Goal: Answer question/provide support

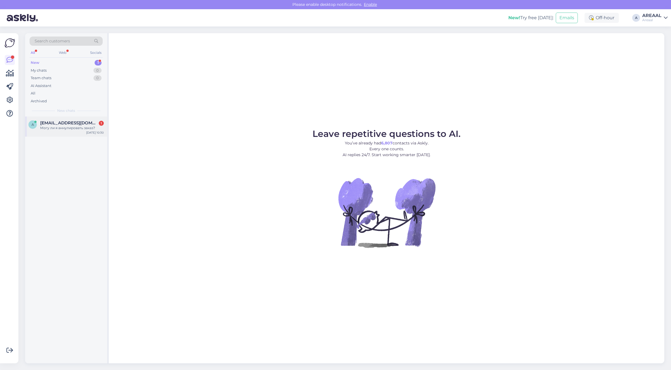
click at [63, 132] on div "a altserva@gmail.com 1 Могу ли я аннулировать заказ? Aug 16 10:30" at bounding box center [66, 127] width 82 height 20
click at [63, 128] on div "Могу ли я аннулировать заказ?" at bounding box center [72, 128] width 64 height 5
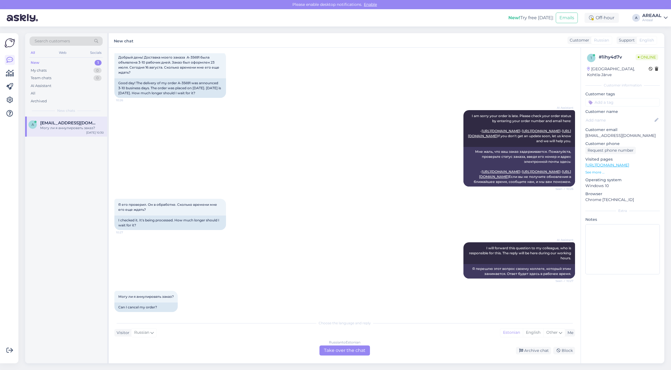
scroll to position [66, 0]
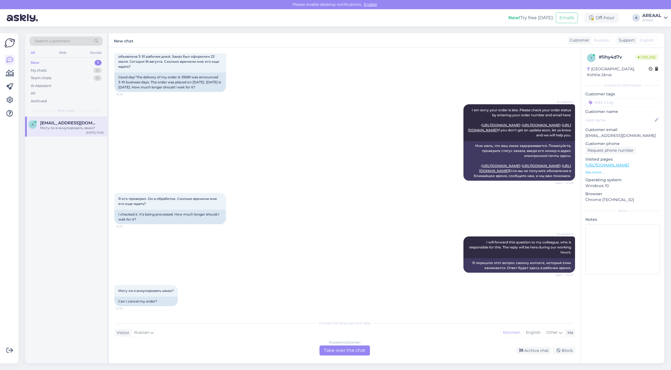
click at [350, 346] on div "Russian to Estonian Take over the chat" at bounding box center [344, 351] width 50 height 10
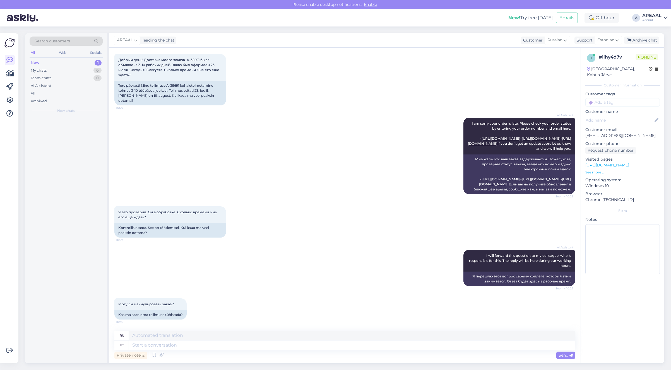
scroll to position [53, 0]
click at [349, 346] on textarea at bounding box center [352, 345] width 446 height 9
type textarea "If y"
type textarea "Если"
type textarea "If you wa"
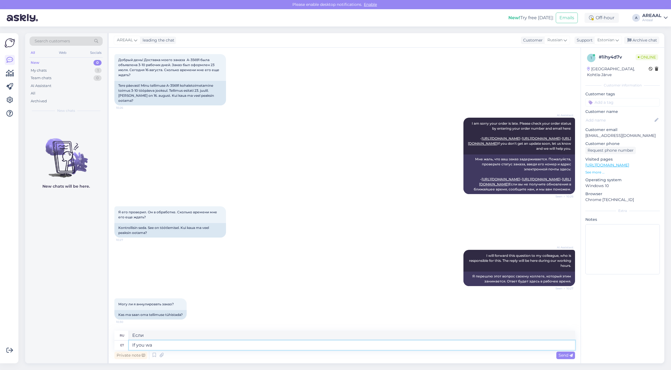
type textarea "Если ты"
type textarea "If you want to c"
type textarea "Если ты хочешь"
type textarea "If you want to ca"
type textarea "Если вы хотите"
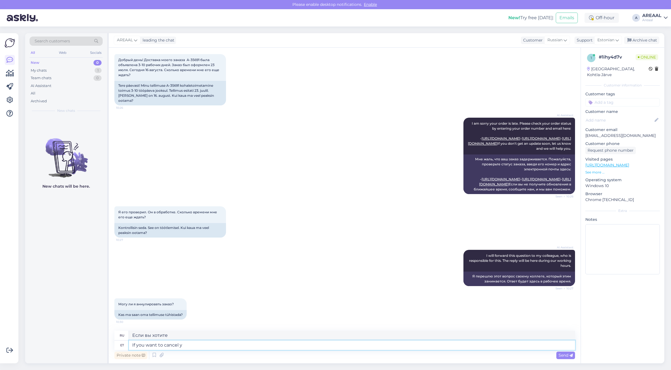
type textarea "If you want to cancel yo"
type textarea "Если вы хотите отменить"
type textarea "If you want to cancel your orde"
type textarea "Если вы хотите отменить свой"
type textarea "If you want to cancel your order, ple"
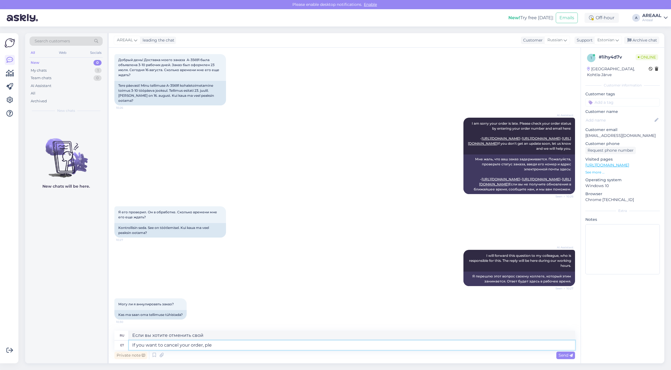
type textarea "Если вы хотите отменить свой заказ,"
type textarea "If you want to cancel your order, please sen"
type textarea "Если вы хотите отменить свой заказ, пожалуйста"
type textarea "If you want to cancel your order, please send in"
type textarea "Если вы хотите отменить свой заказ, пожалуйста, отправьте"
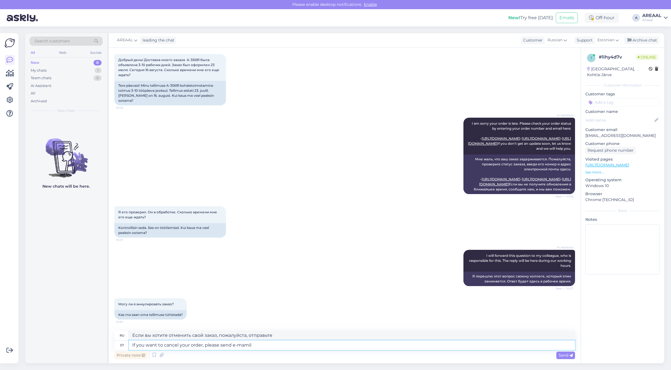
type textarea "If you want to cancel your order, please send e-mamil t"
type textarea "Если вы хотите отменить свой заказ, пожалуйста, отправьте электронное письмо"
type textarea "If you want to cancel your order, please send e-mail to inf"
type textarea "Если вы хотите отменить свой заказ, отправьте электронное письмо по адресу"
type textarea "If you want to cancel your order, please send e-mail to [EMAIL_ADDRESS][DOMAIN_…"
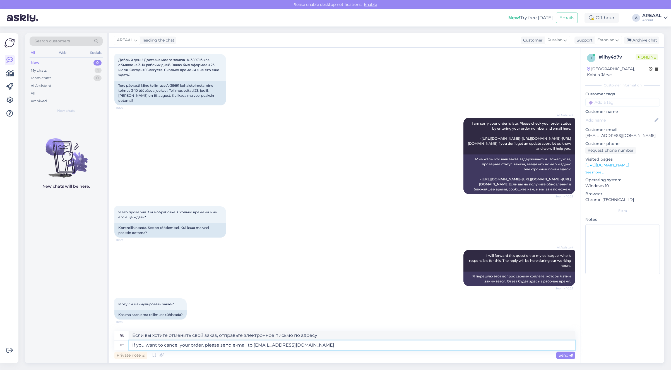
type textarea "Если вы хотите отменить свой заказ, отправьте электронное письмо на info@areaal…"
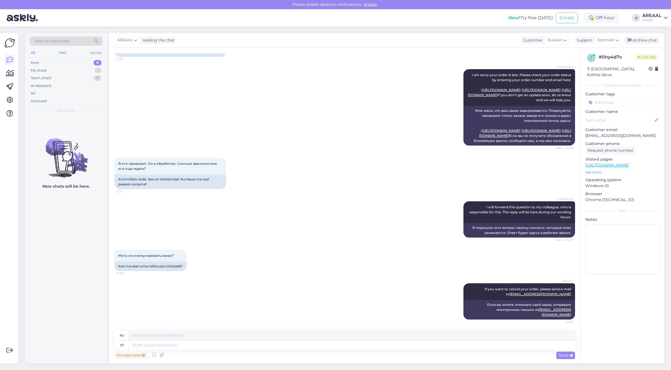
click at [589, 295] on div "1 # 1ihy4d7v Online Estonia, Kohtla-Järve Customer information Customer tags Cu…" at bounding box center [622, 206] width 84 height 316
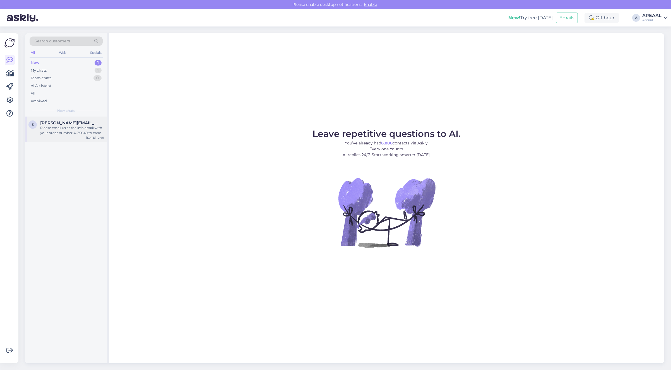
click at [79, 123] on span "[PERSON_NAME][EMAIL_ADDRESS][DOMAIN_NAME]" at bounding box center [69, 122] width 58 height 5
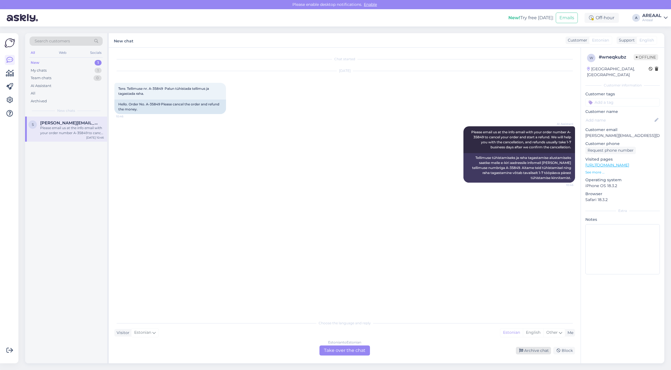
click at [540, 352] on div "Archive chat" at bounding box center [533, 351] width 35 height 8
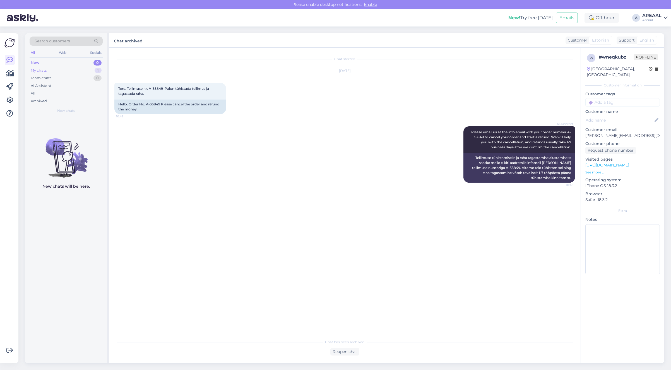
click at [80, 70] on div "My chats 1" at bounding box center [66, 71] width 73 height 8
click at [79, 123] on span "[EMAIL_ADDRESS][DOMAIN_NAME]" at bounding box center [69, 122] width 58 height 5
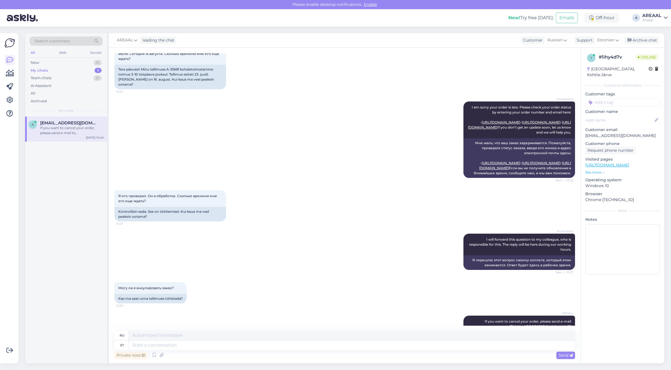
scroll to position [97, 0]
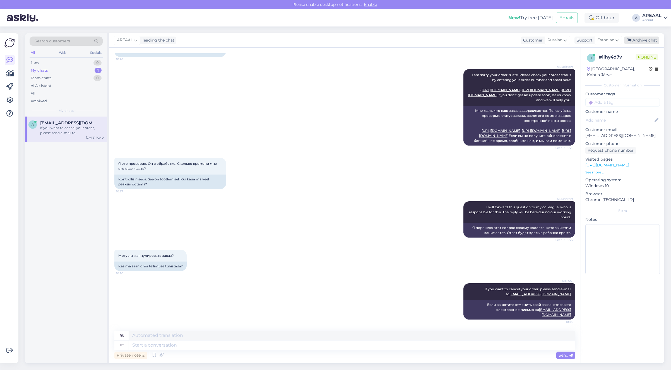
click at [636, 40] on div "Archive chat" at bounding box center [641, 41] width 35 height 8
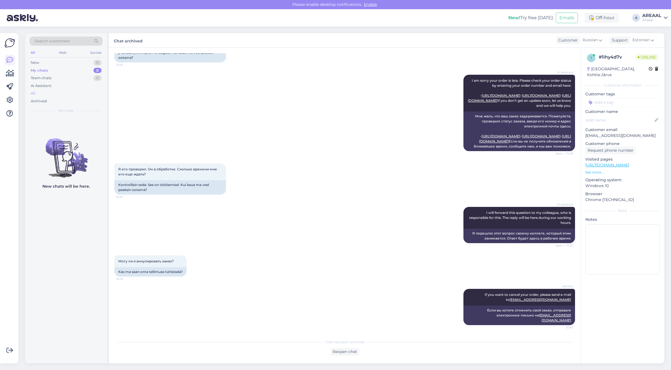
click at [68, 92] on div "All" at bounding box center [66, 94] width 73 height 8
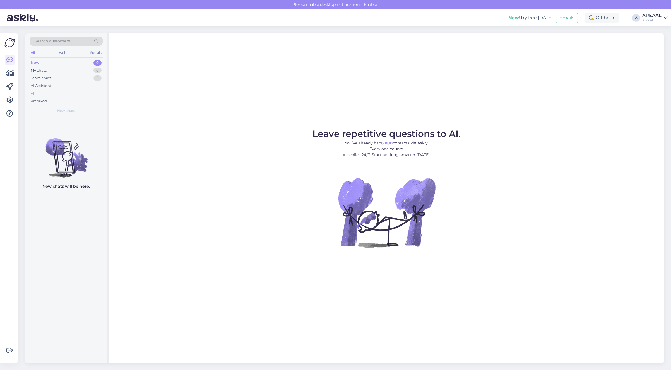
click at [61, 92] on div "All" at bounding box center [66, 94] width 73 height 8
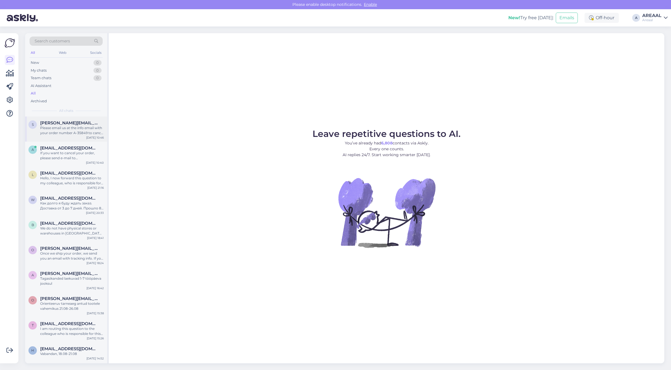
click at [64, 132] on div "Please email us at the info email with your order number A-35849 to cancel your…" at bounding box center [72, 131] width 64 height 10
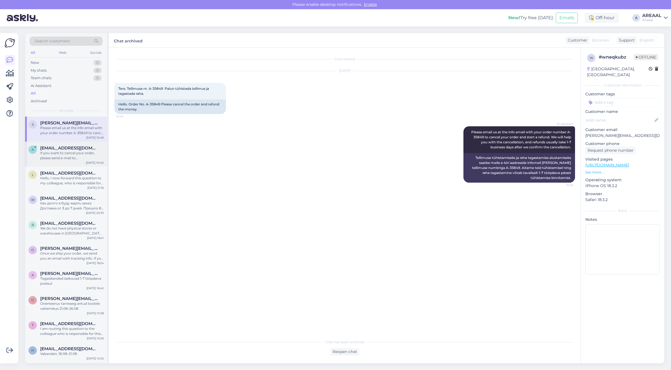
click at [72, 153] on div "If you want to cancel your order, please send e-mail to [EMAIL_ADDRESS][DOMAIN_…" at bounding box center [72, 156] width 64 height 10
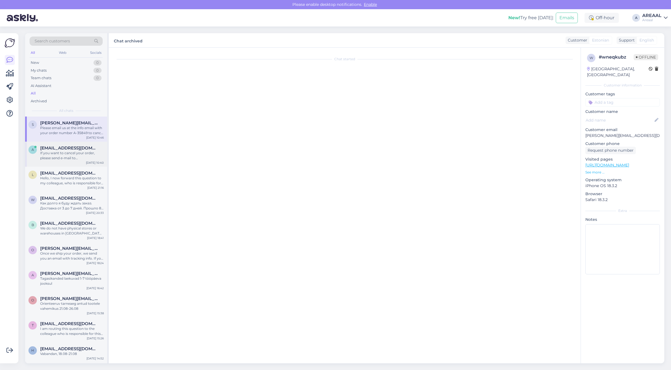
scroll to position [91, 0]
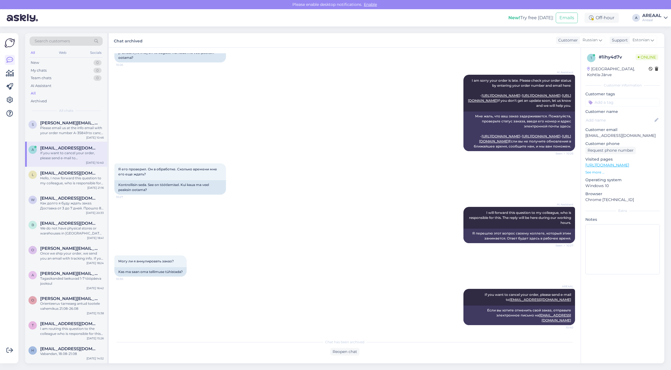
click at [336, 184] on div "Я его проверил. Он в обработке. Сколько времени мне его еще ждать? 10:27 Kontro…" at bounding box center [344, 179] width 461 height 44
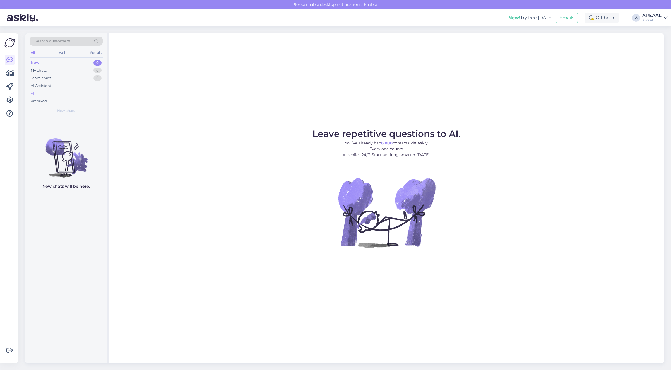
click at [56, 93] on div "All" at bounding box center [66, 94] width 73 height 8
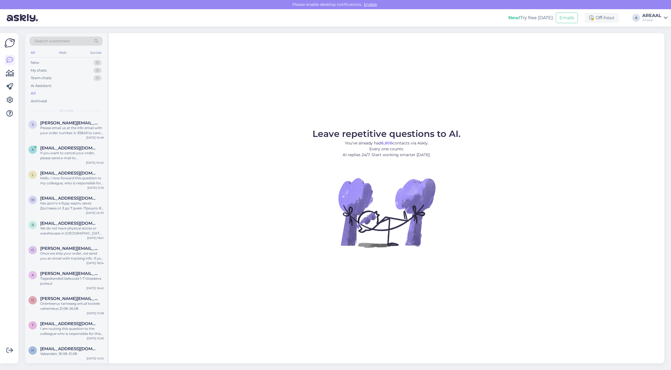
click at [49, 158] on div "If you want to cancel your order, please send e-mail to [EMAIL_ADDRESS][DOMAIN_…" at bounding box center [72, 156] width 64 height 10
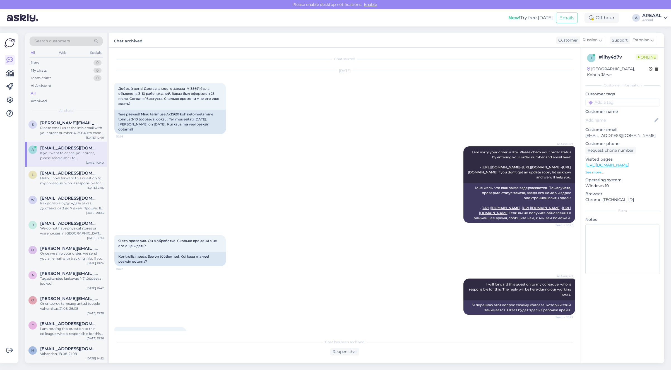
scroll to position [91, 0]
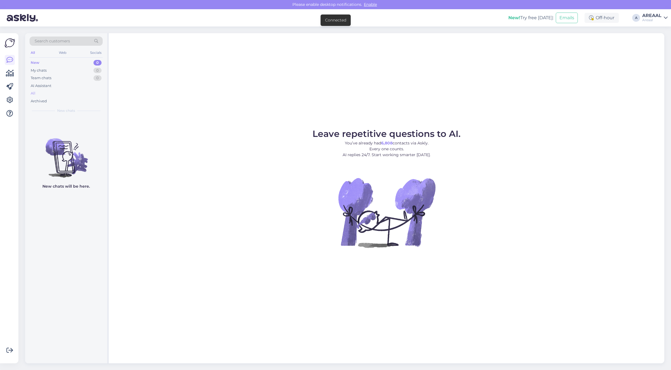
click at [88, 95] on div "All" at bounding box center [66, 94] width 73 height 8
click at [42, 95] on div "All" at bounding box center [66, 94] width 73 height 8
click at [58, 93] on div "All" at bounding box center [66, 94] width 73 height 8
click at [63, 93] on div "All" at bounding box center [66, 94] width 73 height 8
click at [70, 98] on div "Archived" at bounding box center [66, 101] width 73 height 8
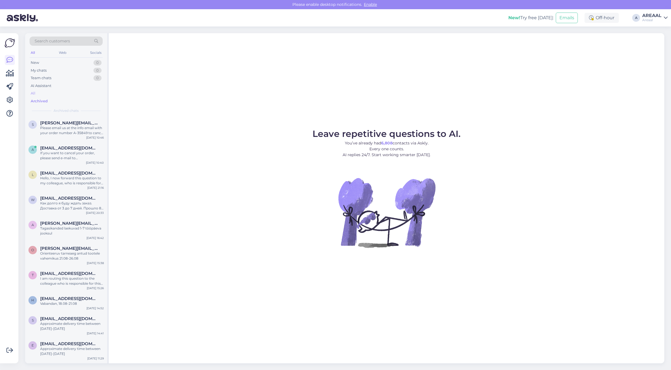
click at [73, 93] on div "All" at bounding box center [66, 94] width 73 height 8
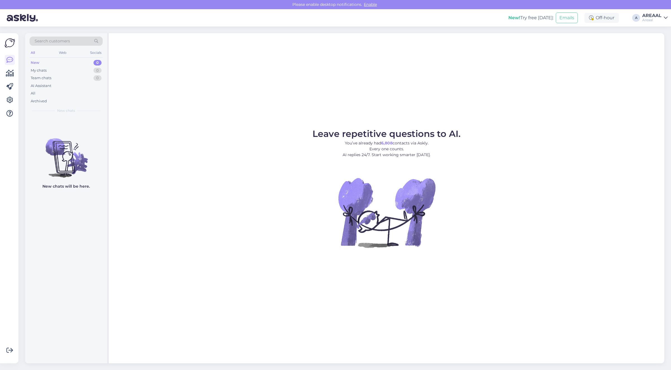
click at [76, 93] on div "All" at bounding box center [66, 94] width 73 height 8
